Goal: Task Accomplishment & Management: Use online tool/utility

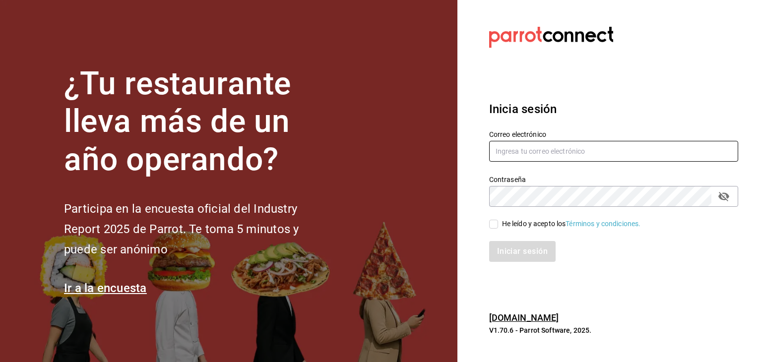
click at [546, 145] on input "text" at bounding box center [613, 151] width 249 height 21
click at [552, 156] on input "ar" at bounding box center [613, 151] width 249 height 21
type input "[EMAIL_ADDRESS][DOMAIN_NAME]"
click at [496, 227] on input "He leído y acepto los Términos y condiciones." at bounding box center [493, 224] width 9 height 9
checkbox input "true"
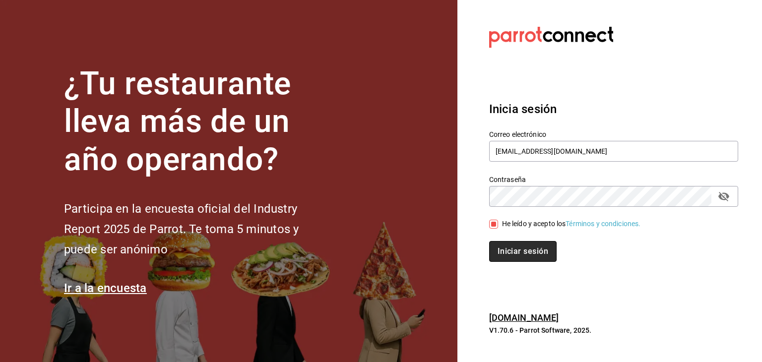
click at [502, 249] on button "Iniciar sesión" at bounding box center [522, 251] width 67 height 21
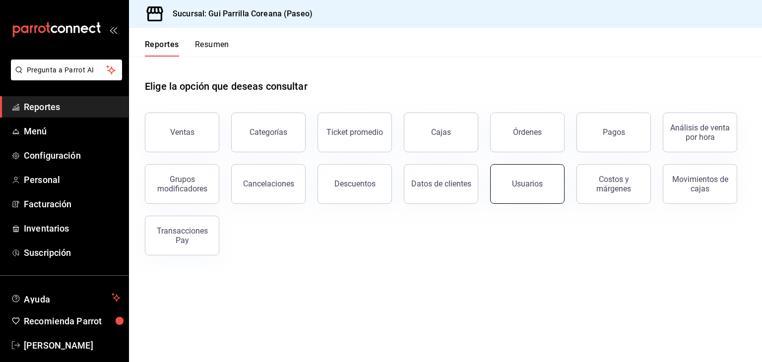
click at [541, 190] on button "Usuarios" at bounding box center [527, 184] width 74 height 40
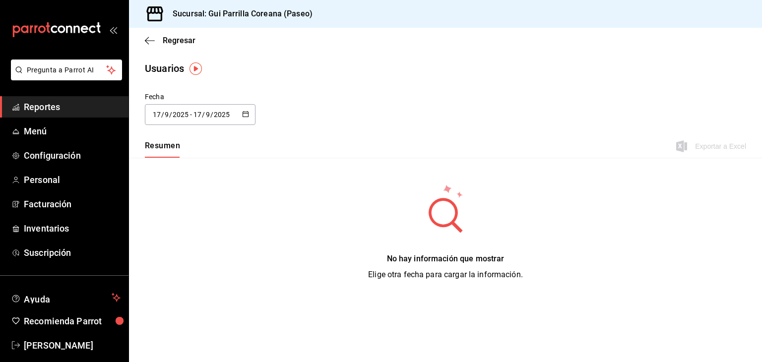
click at [249, 113] on icon "button" at bounding box center [245, 114] width 7 height 7
click at [189, 261] on li "Rango de fechas" at bounding box center [192, 258] width 94 height 22
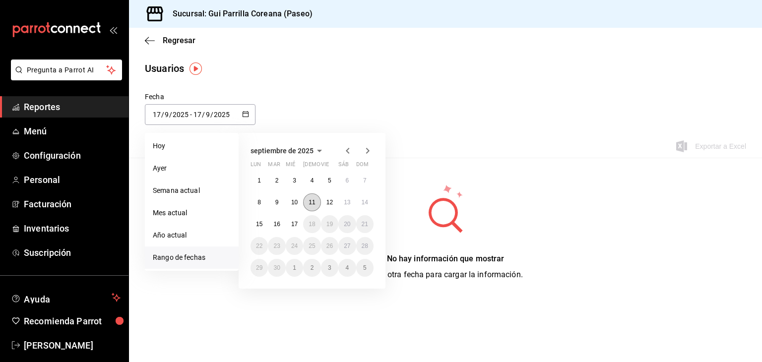
click at [315, 199] on abbr "11" at bounding box center [312, 202] width 6 height 7
click at [366, 204] on abbr "14" at bounding box center [365, 202] width 6 height 7
type input "[DATE]"
type input "11"
type input "[DATE]"
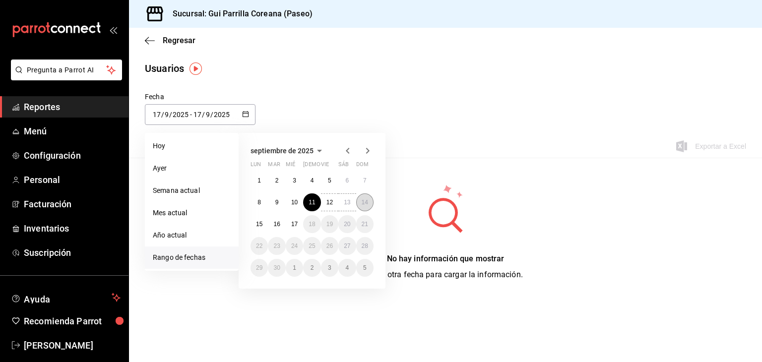
type input "14"
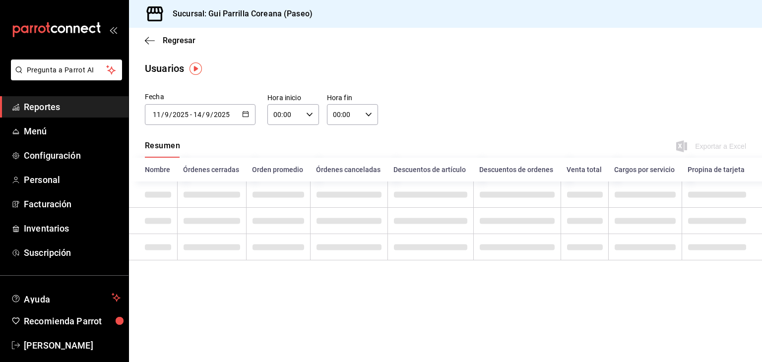
click at [373, 118] on div "00:00 Hora fin" at bounding box center [353, 114] width 52 height 21
click at [341, 197] on span "23" at bounding box center [340, 196] width 10 height 8
click at [367, 195] on span "59" at bounding box center [366, 196] width 10 height 8
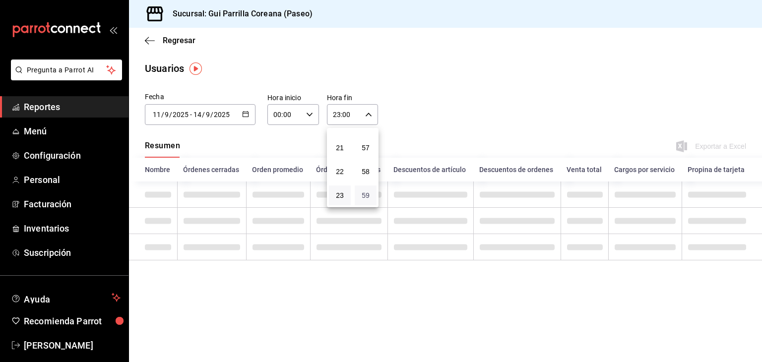
type input "23:59"
click at [417, 124] on div at bounding box center [381, 181] width 762 height 362
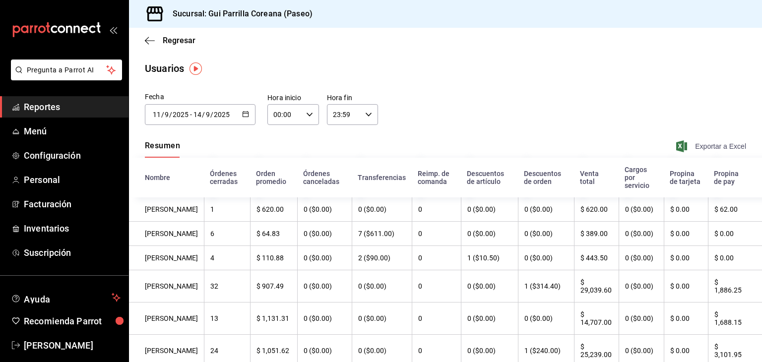
click at [720, 145] on span "Exportar a Excel" at bounding box center [712, 146] width 68 height 12
click at [590, 72] on div "Usuarios" at bounding box center [445, 68] width 633 height 15
click at [44, 107] on span "Reportes" at bounding box center [72, 106] width 97 height 13
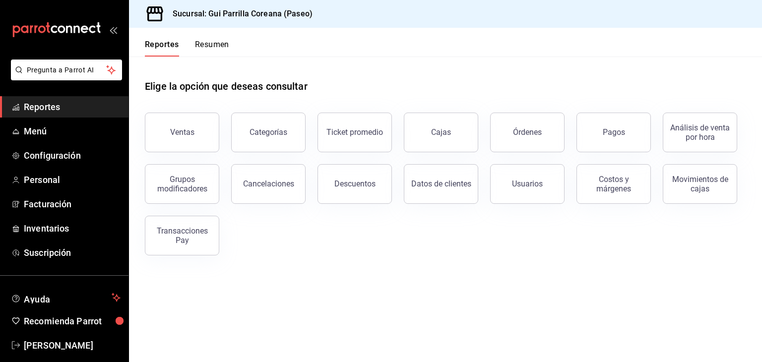
click at [607, 135] on div "Pagos" at bounding box center [614, 132] width 22 height 9
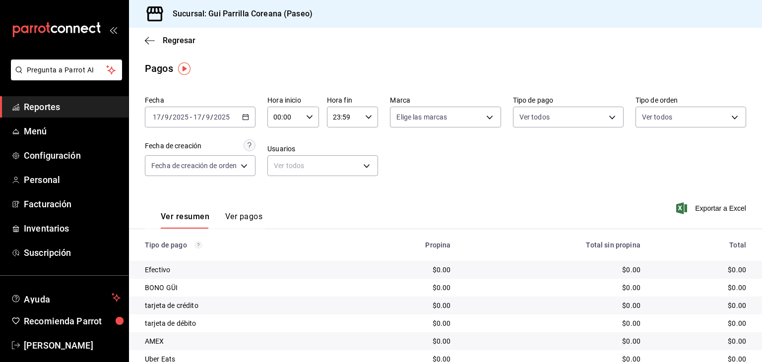
click at [32, 102] on span "Reportes" at bounding box center [72, 106] width 97 height 13
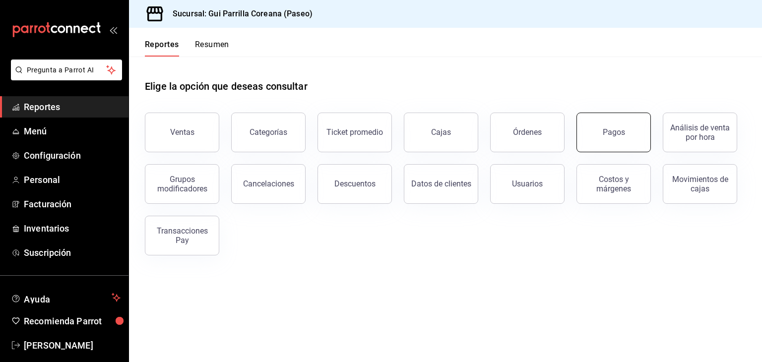
click at [600, 134] on button "Pagos" at bounding box center [614, 133] width 74 height 40
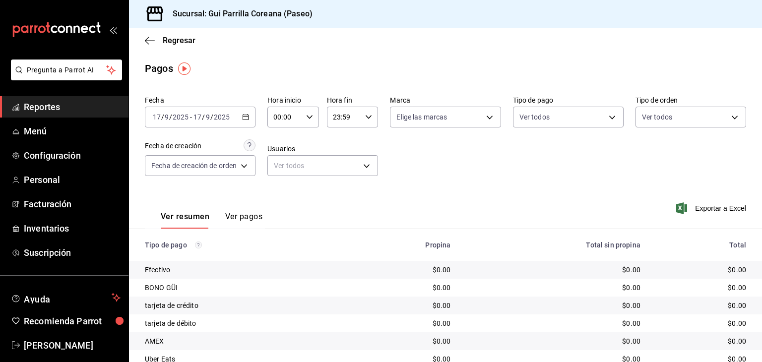
click at [246, 120] on icon "button" at bounding box center [245, 117] width 7 height 7
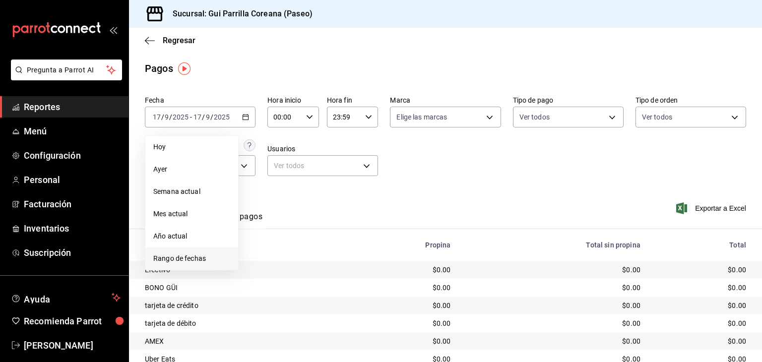
click at [194, 264] on span "Rango de fechas" at bounding box center [191, 259] width 77 height 10
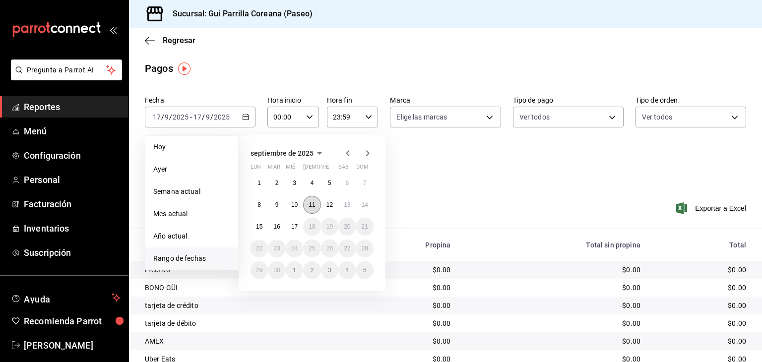
click at [316, 207] on button "11" at bounding box center [311, 205] width 17 height 18
click at [367, 206] on abbr "14" at bounding box center [365, 204] width 6 height 7
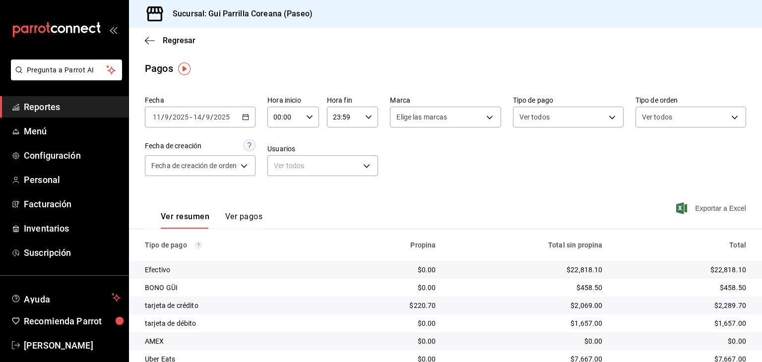
click at [701, 205] on span "Exportar a Excel" at bounding box center [712, 208] width 68 height 12
click at [44, 112] on span "Reportes" at bounding box center [72, 106] width 97 height 13
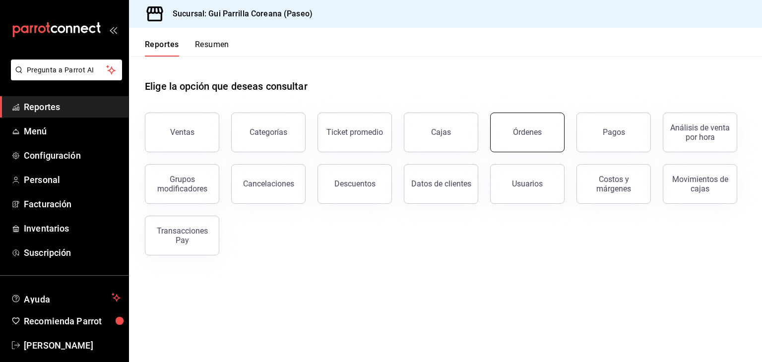
click at [510, 141] on button "Órdenes" at bounding box center [527, 133] width 74 height 40
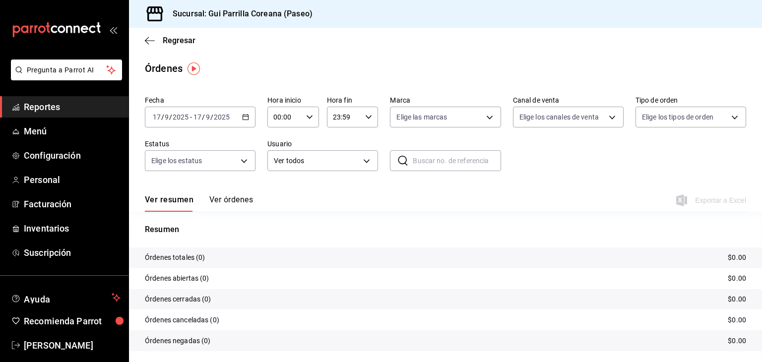
click at [250, 120] on div "[DATE] [DATE] - [DATE] [DATE]" at bounding box center [200, 117] width 111 height 21
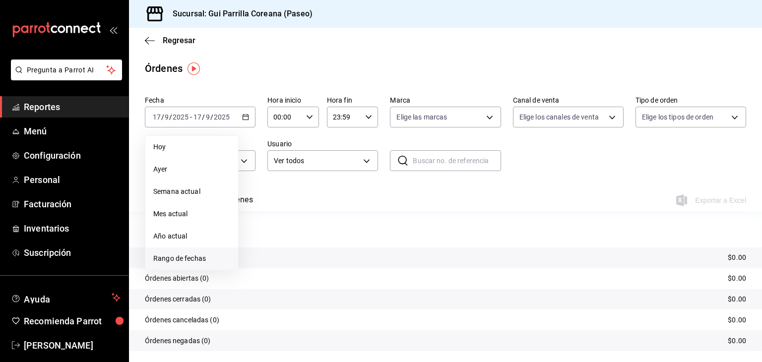
click at [180, 263] on span "Rango de fechas" at bounding box center [191, 259] width 77 height 10
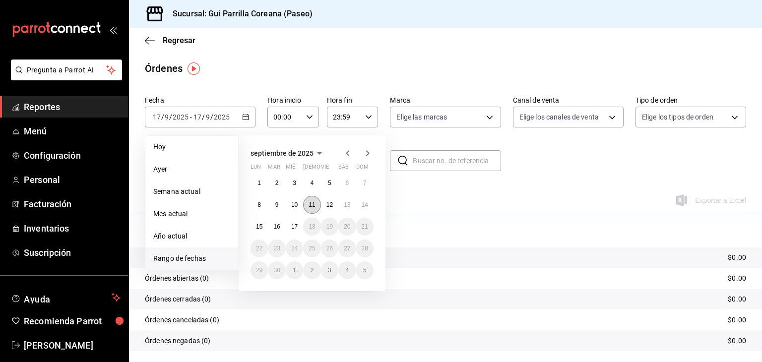
click at [312, 206] on abbr "11" at bounding box center [312, 204] width 6 height 7
click at [365, 207] on abbr "14" at bounding box center [365, 204] width 6 height 7
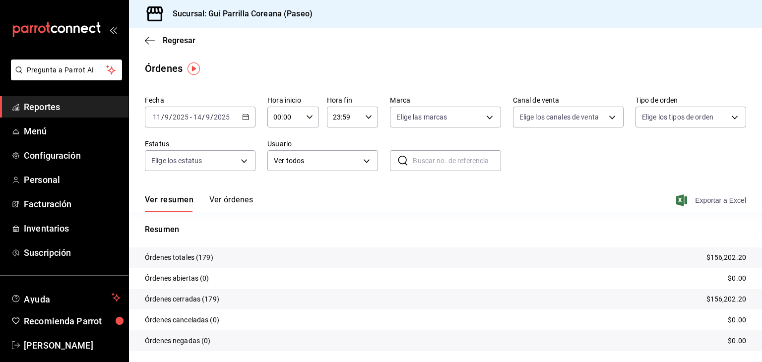
click at [703, 202] on span "Exportar a Excel" at bounding box center [712, 201] width 68 height 12
click at [63, 107] on span "Reportes" at bounding box center [72, 106] width 97 height 13
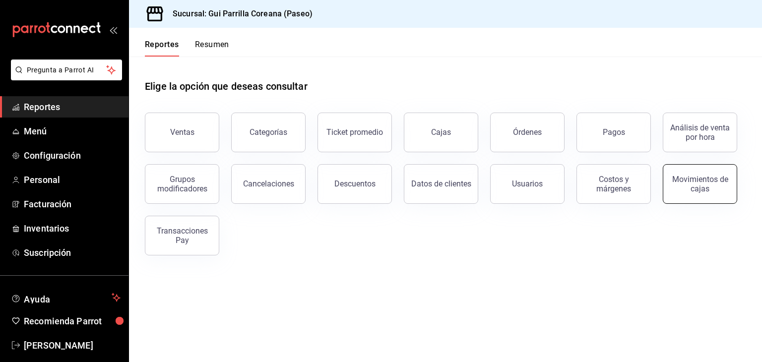
click at [700, 190] on div "Movimientos de cajas" at bounding box center [701, 184] width 62 height 19
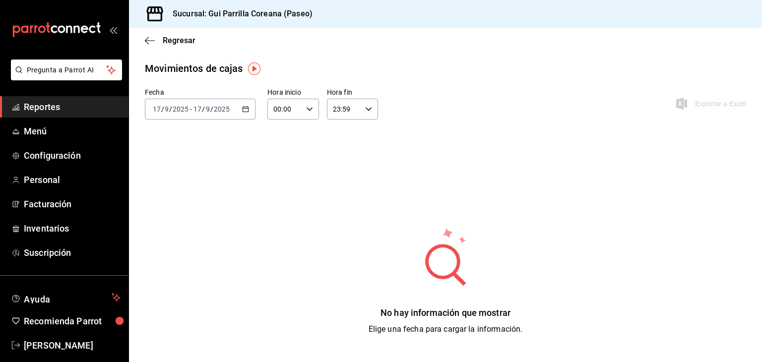
click at [245, 111] on icon "button" at bounding box center [245, 109] width 7 height 7
click at [197, 253] on span "Rango de fechas" at bounding box center [191, 251] width 77 height 10
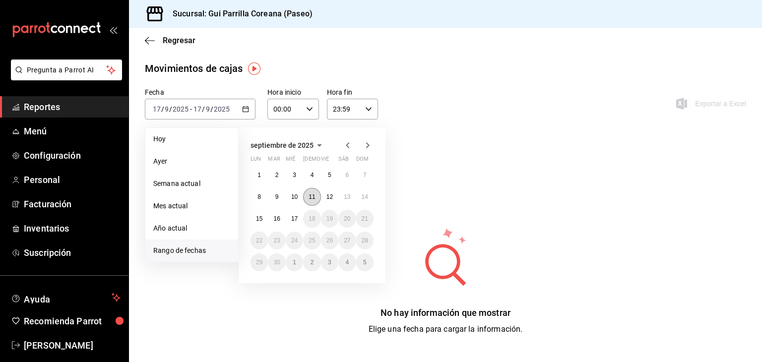
click at [309, 198] on abbr "11" at bounding box center [312, 197] width 6 height 7
click at [372, 197] on button "14" at bounding box center [364, 197] width 17 height 18
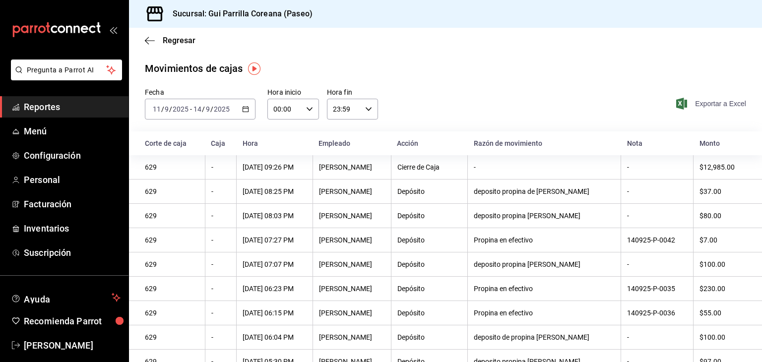
click at [719, 103] on span "Exportar a Excel" at bounding box center [712, 104] width 68 height 12
